Goal: Task Accomplishment & Management: Manage account settings

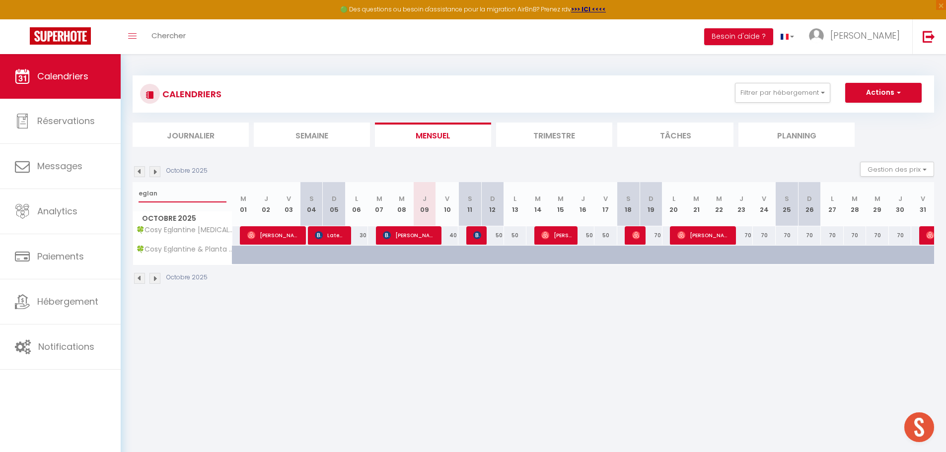
click at [184, 198] on input "eglan" at bounding box center [183, 194] width 88 height 18
type input "iris"
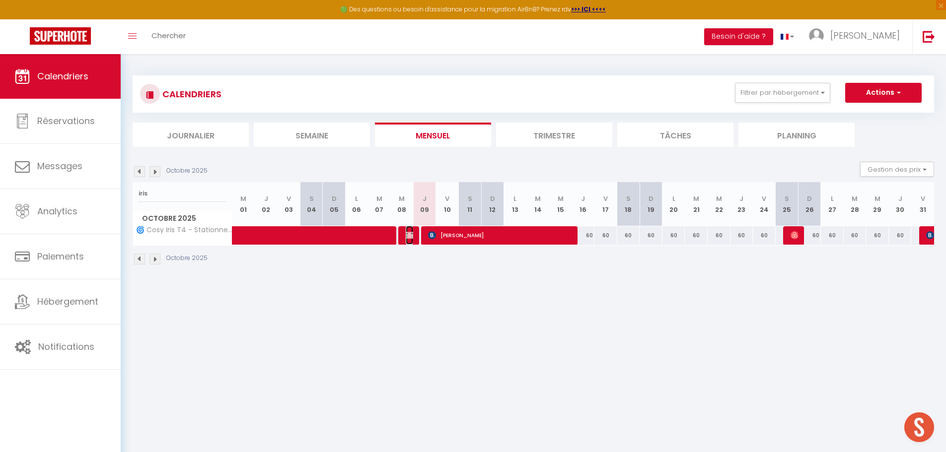
click at [406, 234] on img at bounding box center [410, 235] width 8 height 8
select select "42227"
select select
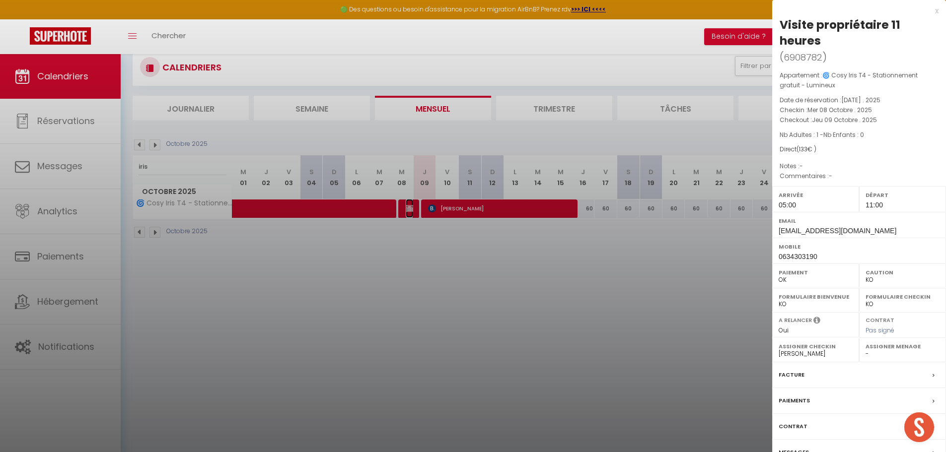
scroll to position [54, 0]
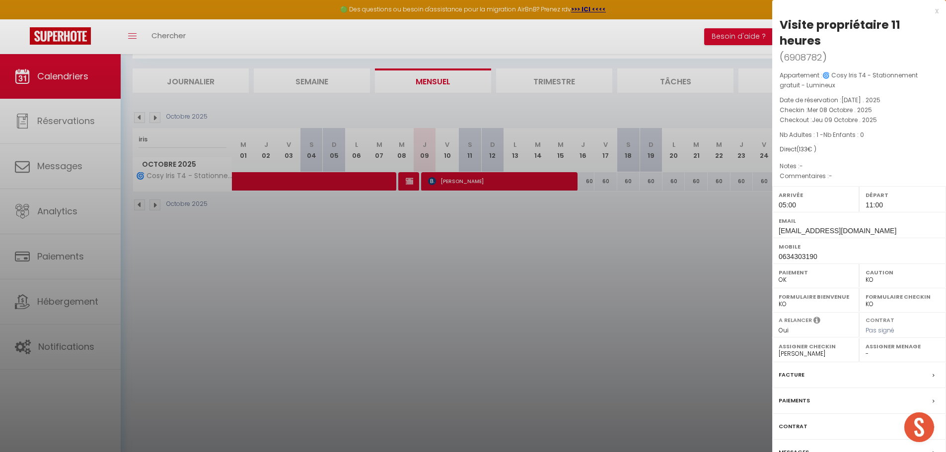
click at [796, 449] on label "Messages" at bounding box center [794, 452] width 30 height 10
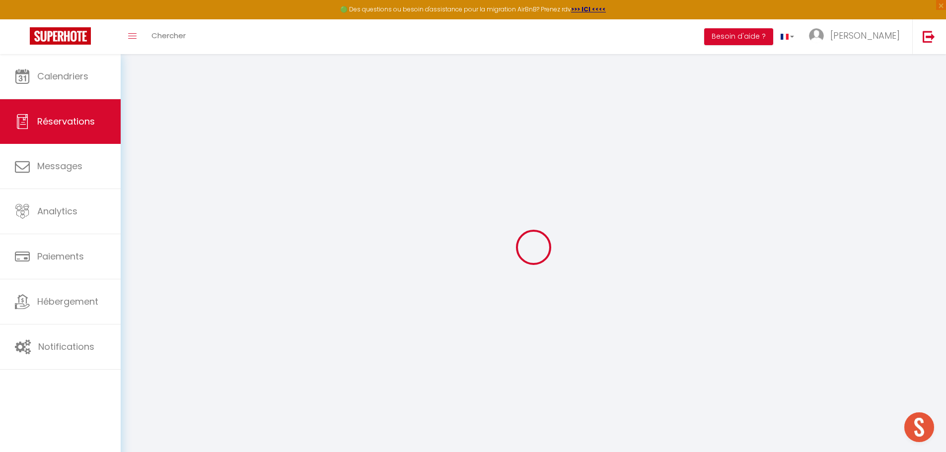
select select
checkbox input "false"
select select
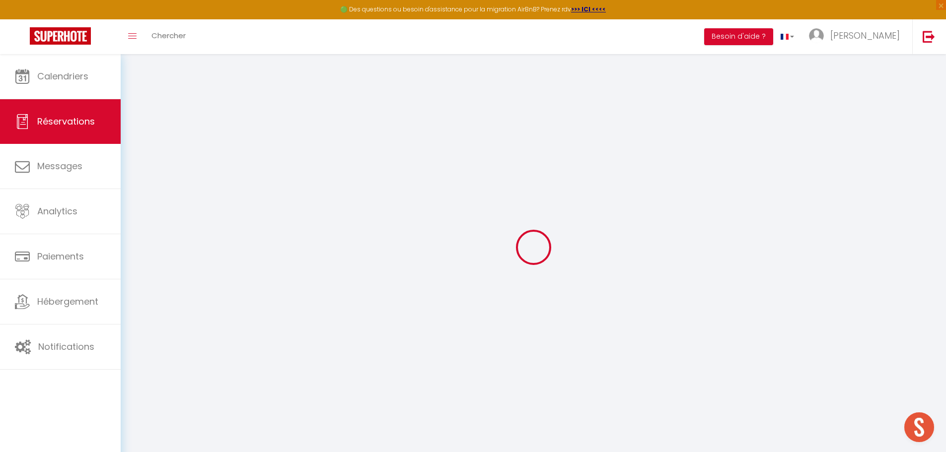
checkbox input "false"
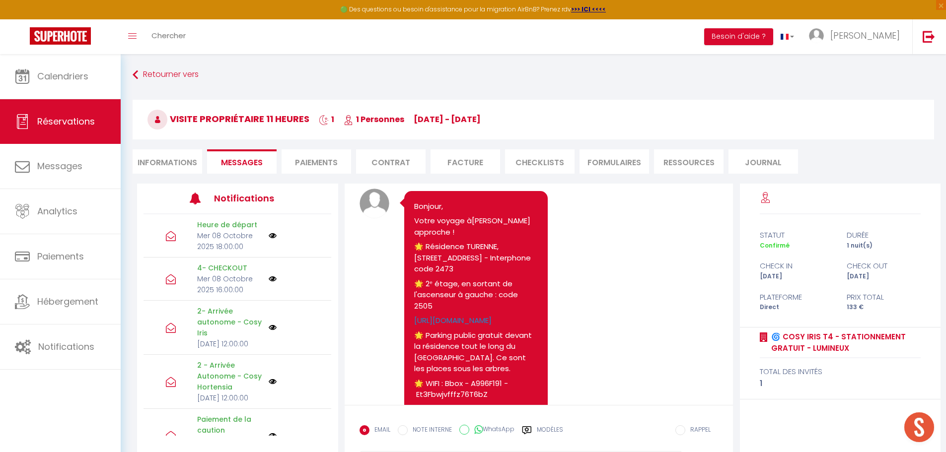
scroll to position [698, 0]
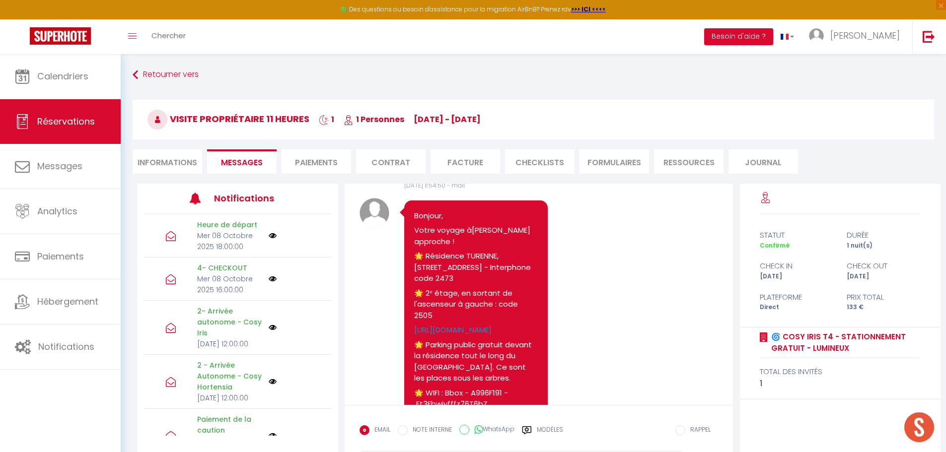
click at [495, 279] on p "🌟 Résidence TURENNE, [STREET_ADDRESS] - Interphone code 2473" at bounding box center [476, 268] width 124 height 34
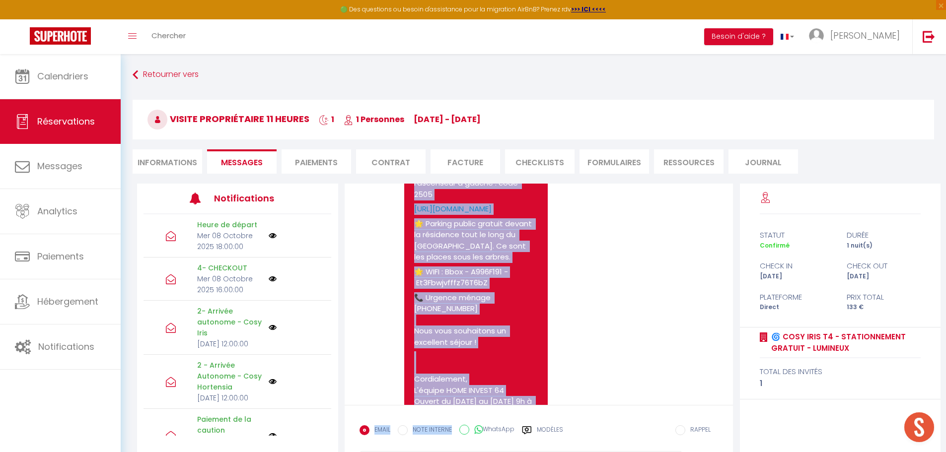
scroll to position [978, 0]
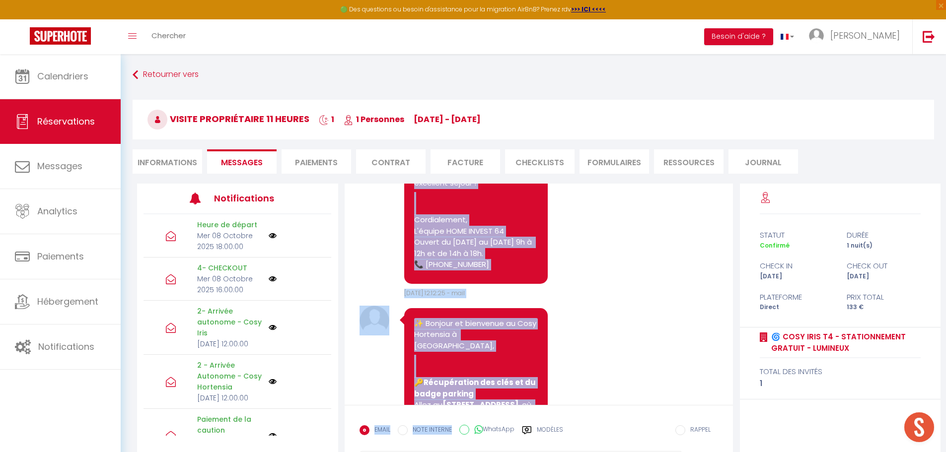
drag, startPoint x: 414, startPoint y: 236, endPoint x: 523, endPoint y: 298, distance: 125.0
click at [523, 284] on div "Bonjour, Votre voyage à [GEOGRAPHIC_DATA] approche ! 🌟 Résidence TURENNE, [STRE…" at bounding box center [476, 102] width 144 height 364
copy pre "Bonjour, Votre voyage à [GEOGRAPHIC_DATA] approche ! 🌟 Résidence TURENNE, [STRE…"
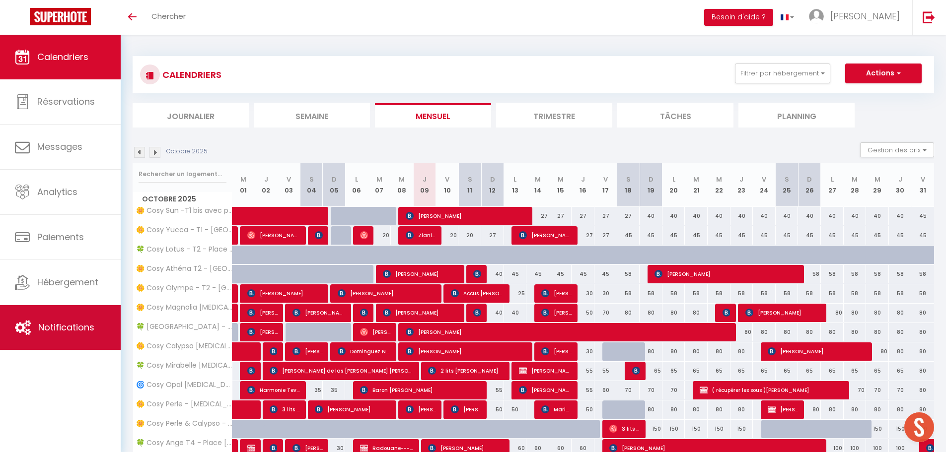
click at [66, 323] on span "Notifications" at bounding box center [66, 327] width 56 height 12
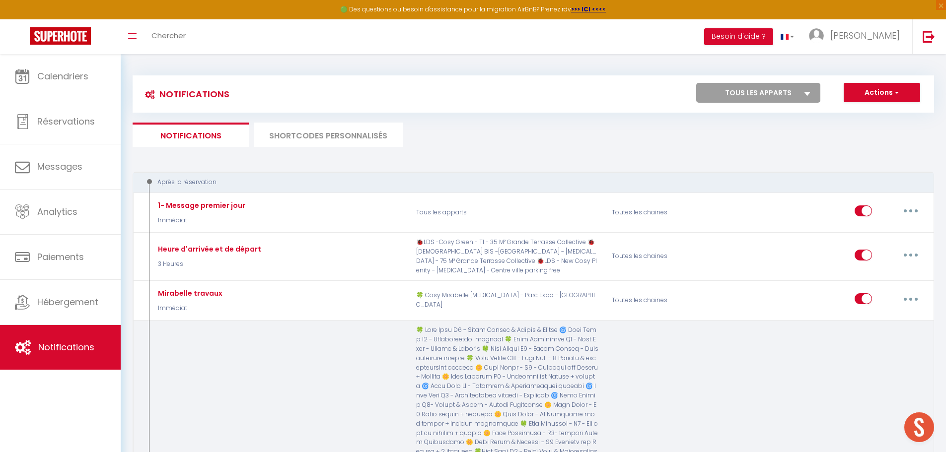
select select
checkbox input "false"
select select
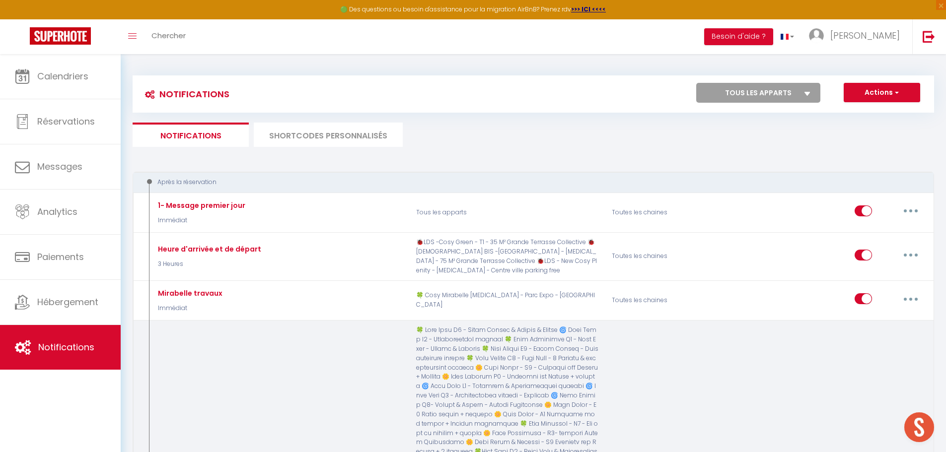
checkbox input "false"
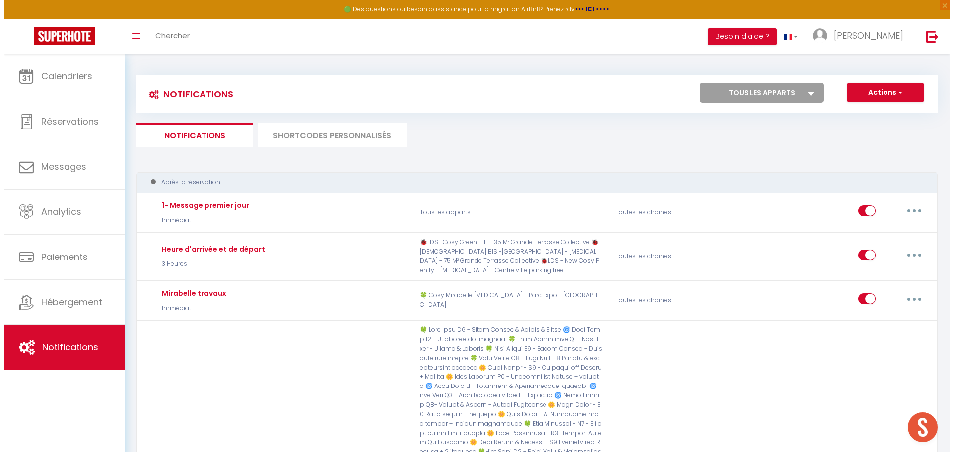
scroll to position [964, 0]
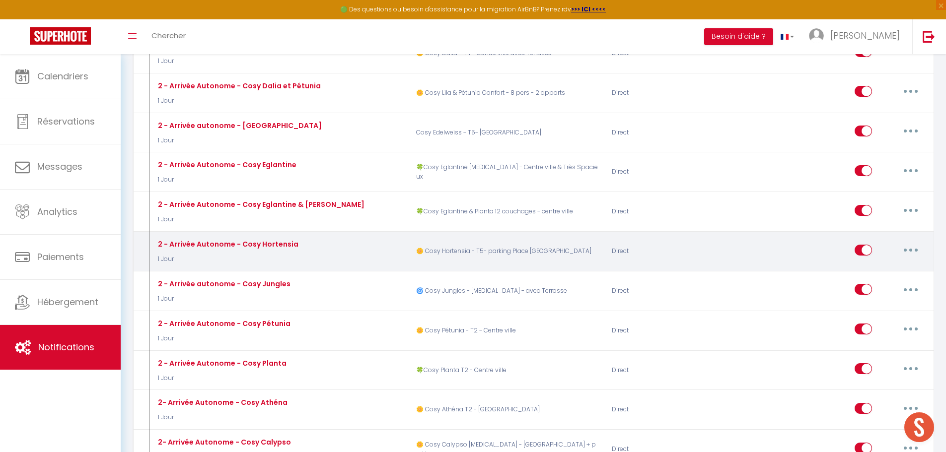
click at [910, 249] on icon "button" at bounding box center [910, 250] width 3 height 3
click at [872, 264] on link "Editer" at bounding box center [884, 272] width 73 height 17
type input "2 - Arrivée Autonome - Cosy Hortensia"
select select "1 Jour"
select select "if_booking_is_paid"
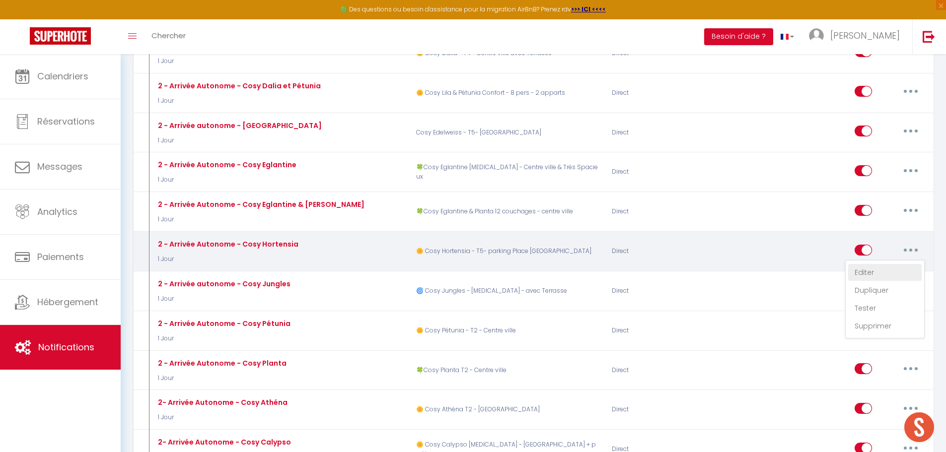
checkbox input "true"
checkbox input "false"
radio input "true"
type input "[RENTAL:NAME] - Arrivée Autonome - procédure entrée"
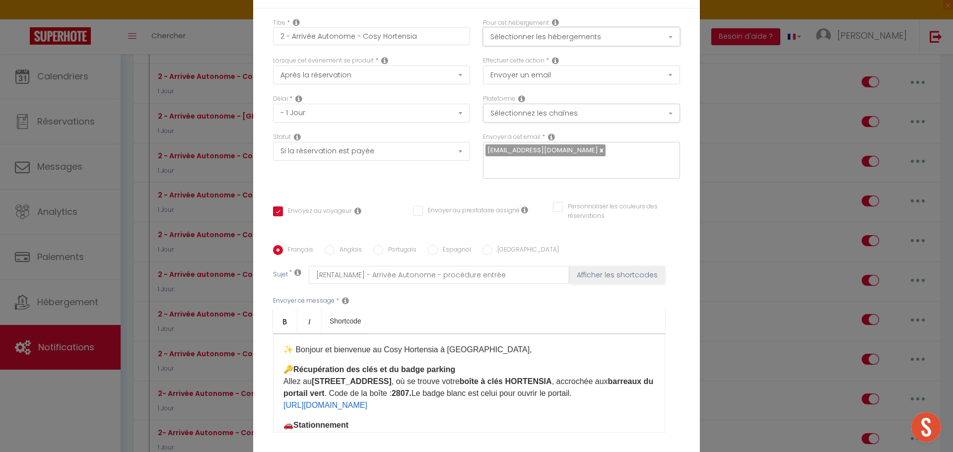
click at [577, 45] on button "Sélectionner les hébergements" at bounding box center [581, 36] width 197 height 19
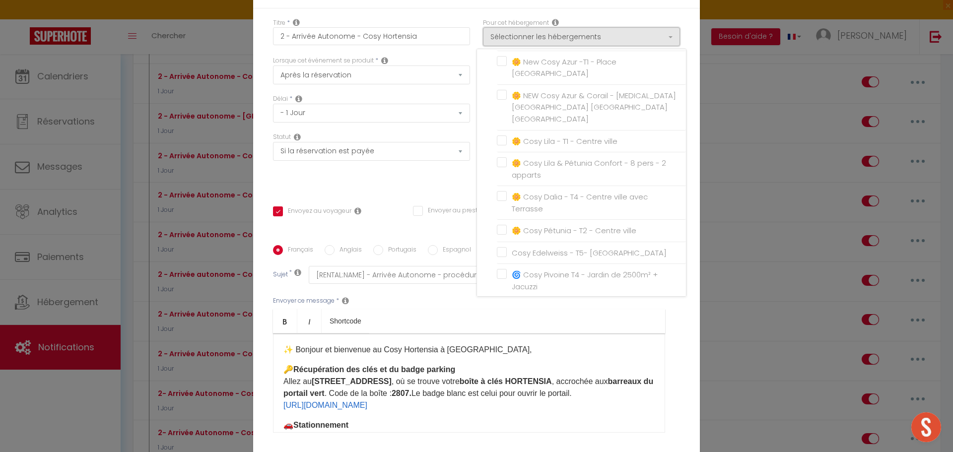
scroll to position [5054, 0]
click at [445, 420] on p "🚗 Stationnement Garez-vous sur la 3ᵉ place à gauche devant la plaque bleu foncée" at bounding box center [469, 432] width 371 height 24
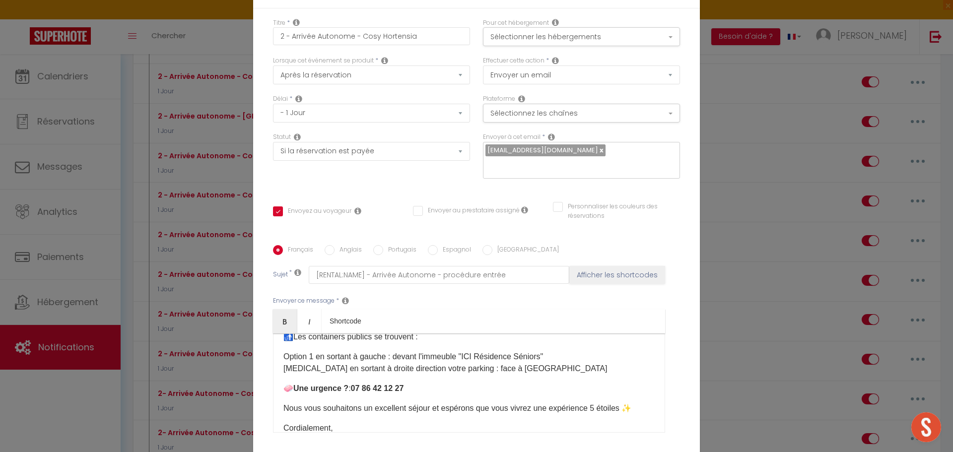
scroll to position [248, 0]
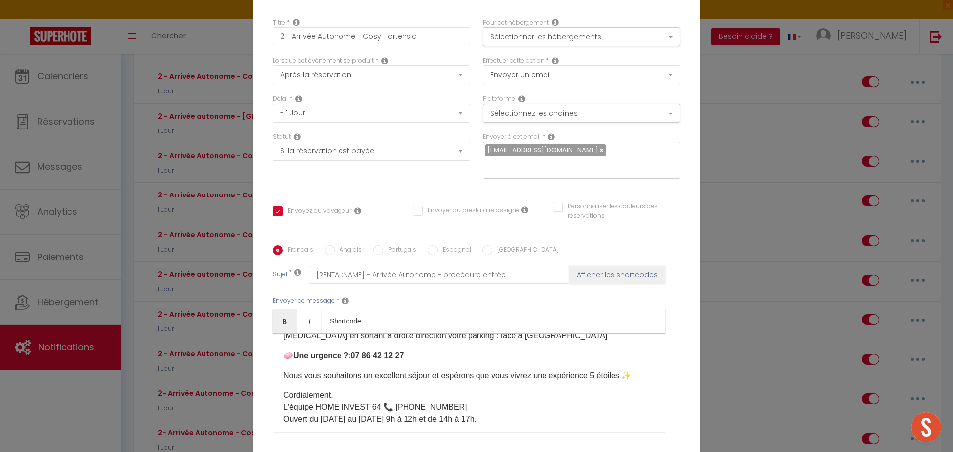
click at [751, 116] on div "Modifier la notification × Titre * 2 - Arrivée Autonome - Cosy Hortensia Pour c…" at bounding box center [476, 226] width 953 height 452
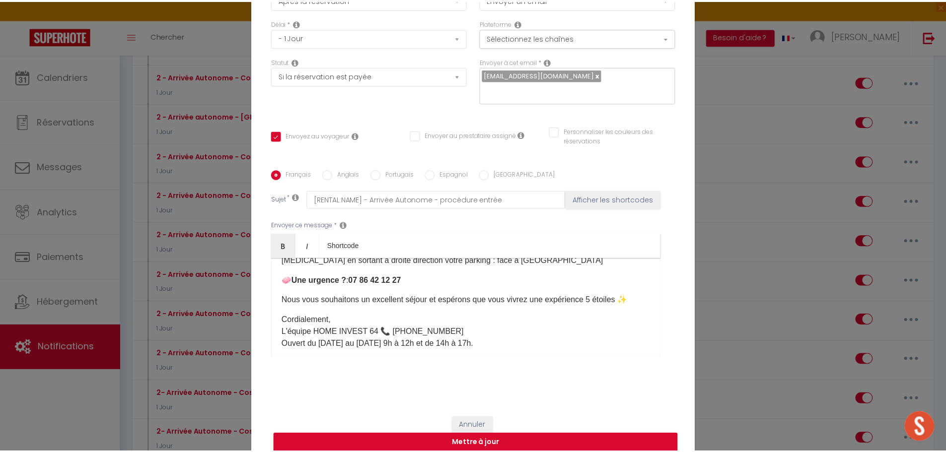
scroll to position [79, 0]
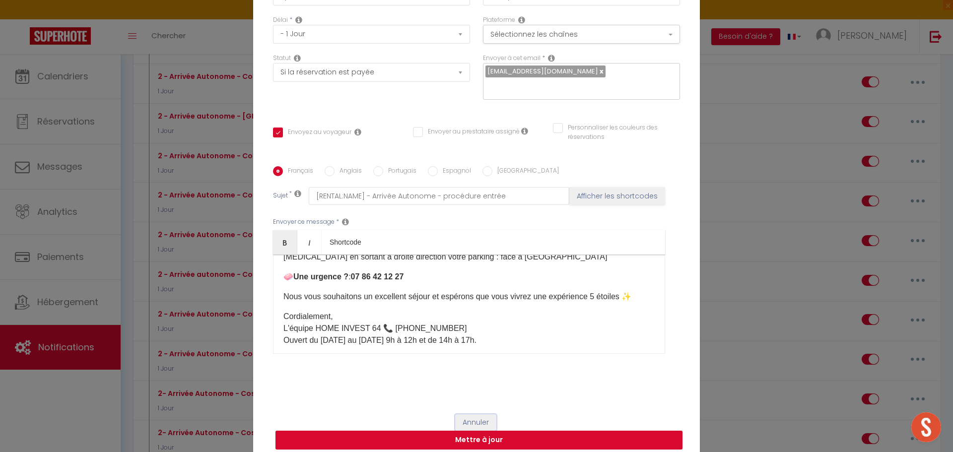
click at [458, 415] on button "Annuler" at bounding box center [475, 423] width 41 height 17
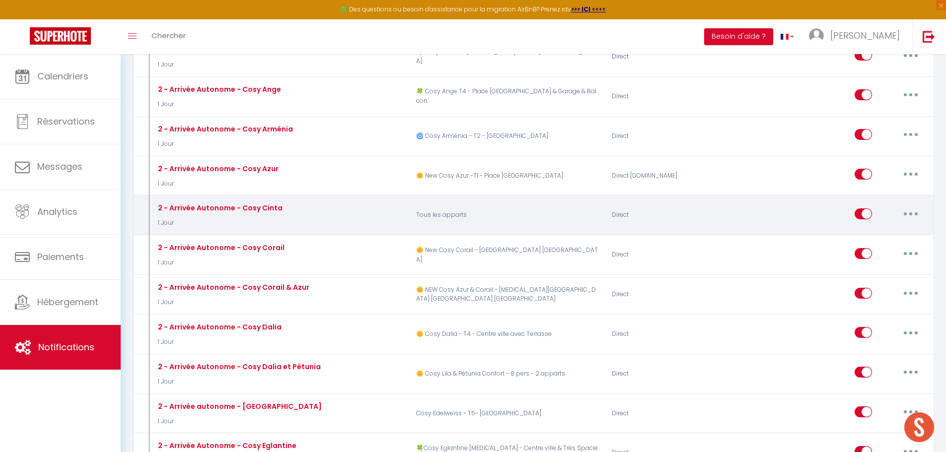
scroll to position [666, 0]
